Goal: Information Seeking & Learning: Compare options

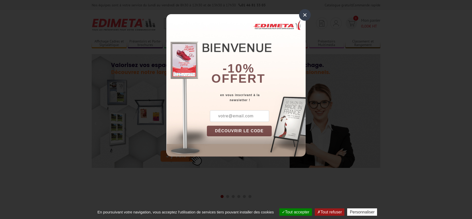
click at [305, 15] on div "×" at bounding box center [305, 15] width 12 height 12
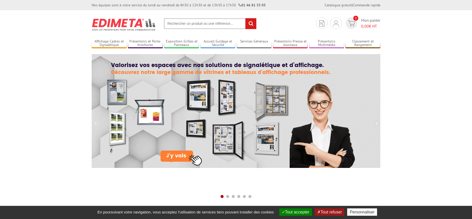
click at [182, 23] on input "text" at bounding box center [210, 23] width 93 height 11
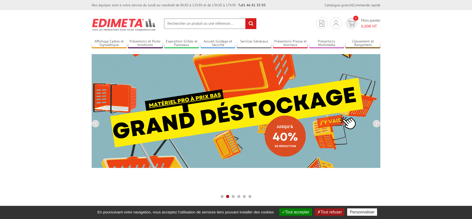
click at [198, 23] on input "text" at bounding box center [210, 23] width 93 height 11
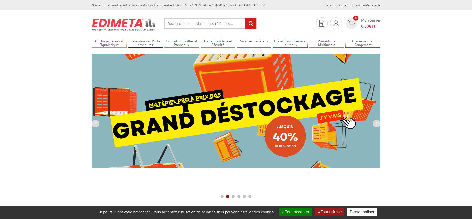
click at [178, 21] on input "text" at bounding box center [210, 23] width 93 height 11
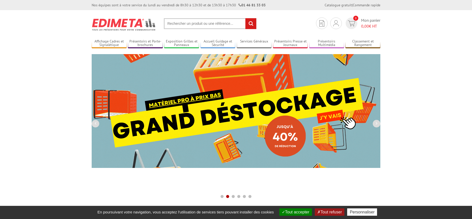
click at [205, 23] on input "text" at bounding box center [210, 23] width 93 height 11
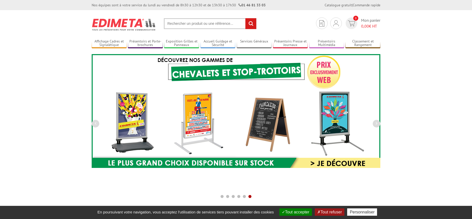
click at [185, 23] on input "text" at bounding box center [210, 23] width 93 height 11
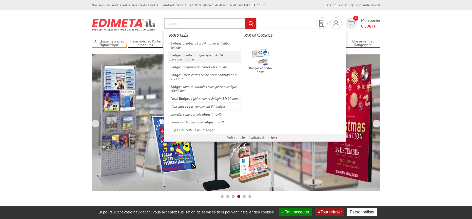
type input "badge"
click at [198, 57] on link "Badge s bombés magnétiques 34x74 mm personnalisables" at bounding box center [204, 57] width 73 height 12
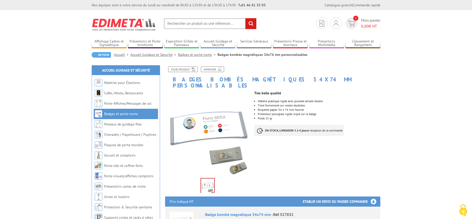
click at [182, 22] on input "text" at bounding box center [210, 23] width 93 height 11
click at [184, 27] on input "text" at bounding box center [210, 23] width 93 height 11
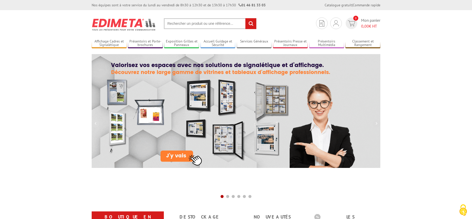
click at [193, 25] on input "text" at bounding box center [210, 23] width 93 height 11
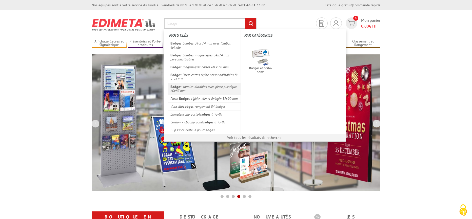
type input "badge"
click at [202, 87] on link "Badge s souples durables avec pince plastique 60x87 mm" at bounding box center [204, 89] width 73 height 12
